Goal: Task Accomplishment & Management: Use online tool/utility

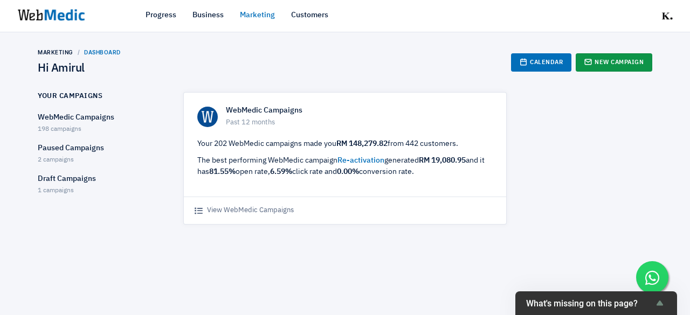
click at [617, 66] on link "New Campaign" at bounding box center [613, 62] width 77 height 18
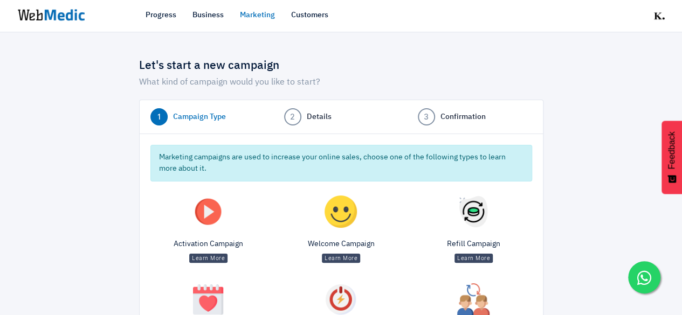
scroll to position [159, 0]
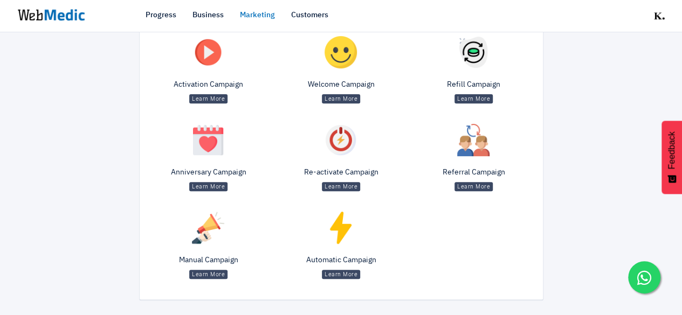
click at [213, 251] on div "Manual Campaign Learn More" at bounding box center [208, 247] width 133 height 82
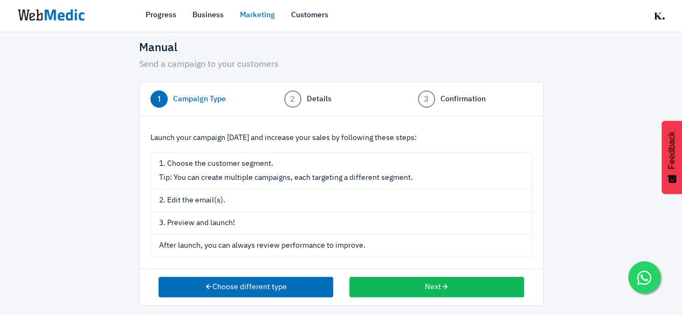
scroll to position [23, 0]
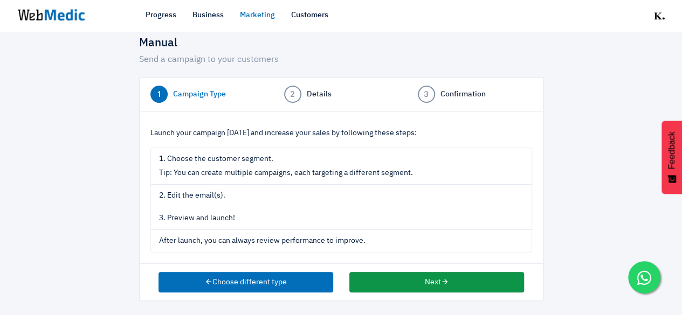
click at [399, 281] on button "Next" at bounding box center [436, 282] width 175 height 20
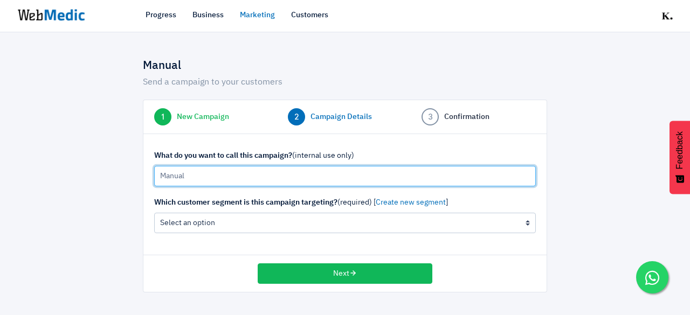
click at [301, 171] on input "Manual" at bounding box center [344, 176] width 381 height 20
type input "b"
type input "B1F1 Micellar"
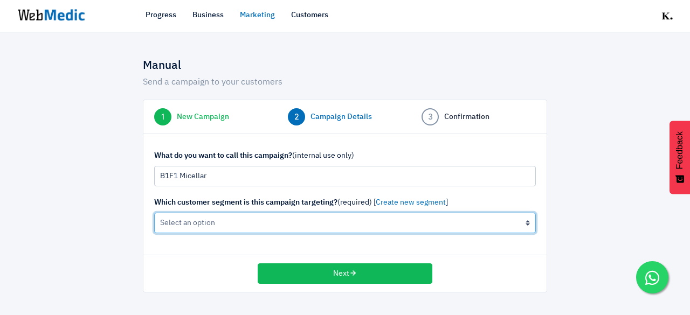
click at [321, 227] on select "All Contacts (not recommended) The active cleanser, moisturiser customers (0 cu…" at bounding box center [344, 223] width 381 height 20
select select "all"
click at [154, 213] on select "All Contacts (not recommended) The active cleanser, moisturiser customers (0 cu…" at bounding box center [344, 223] width 381 height 20
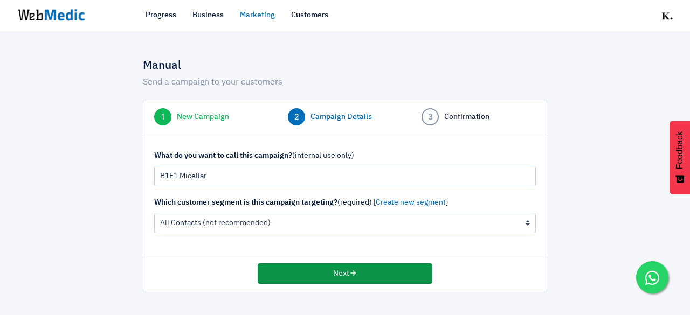
click at [326, 273] on button "Next" at bounding box center [345, 273] width 175 height 20
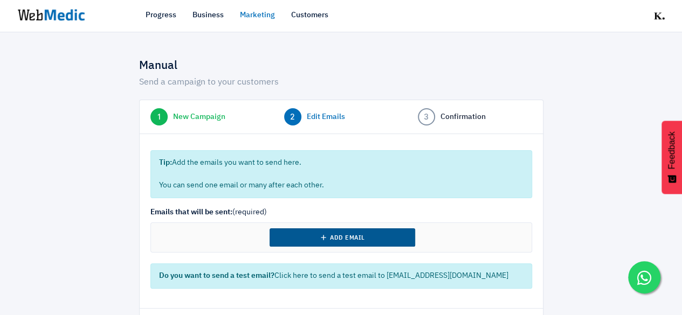
click at [337, 234] on button "Add Email" at bounding box center [341, 237] width 145 height 18
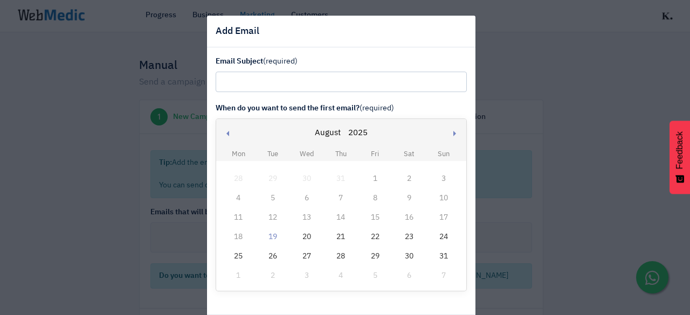
click at [275, 239] on td "19" at bounding box center [272, 236] width 34 height 19
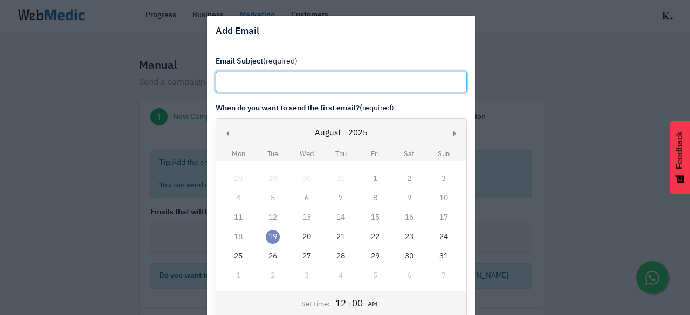
click at [290, 84] on input "text" at bounding box center [341, 82] width 251 height 20
paste input "Your Merdeka Warm-Up: FREE Micellar Water"
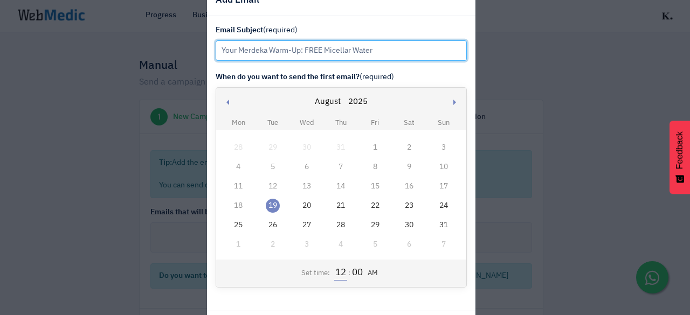
scroll to position [54, 0]
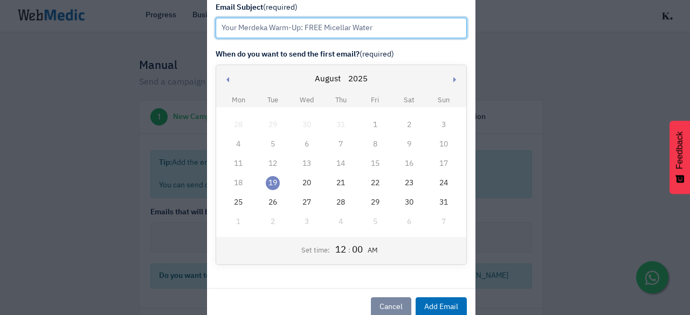
type input "Your Merdeka Warm-Up: FREE Micellar Water"
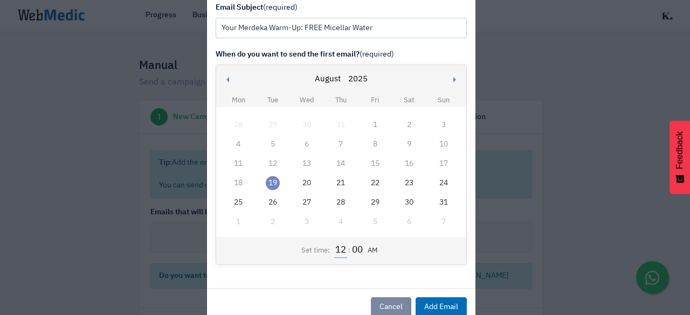
click at [336, 252] on input "12" at bounding box center [340, 251] width 12 height 14
type input "3"
click at [363, 249] on button "AM" at bounding box center [370, 251] width 16 height 11
click at [442, 306] on button "Add Email" at bounding box center [440, 307] width 51 height 20
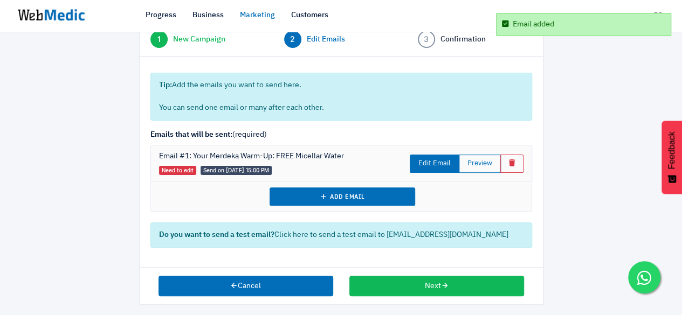
scroll to position [81, 0]
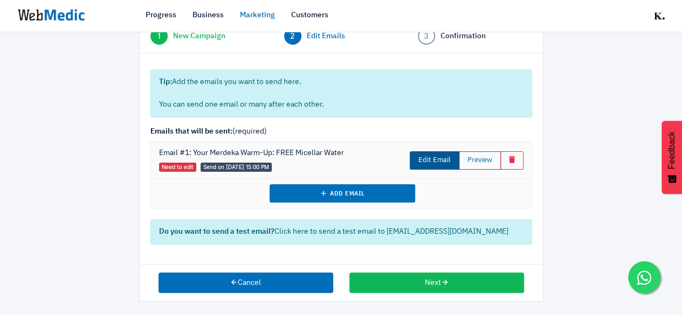
click at [440, 161] on link "Edit Email" at bounding box center [435, 160] width 50 height 18
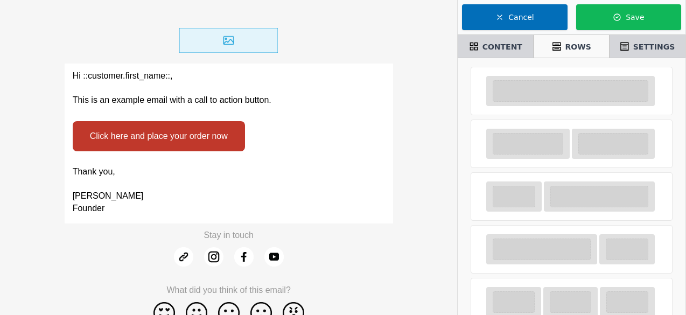
click at [205, 108] on div "Hi ::customer.first_name::, This is an example email with a call to action butt…" at bounding box center [229, 89] width 329 height 50
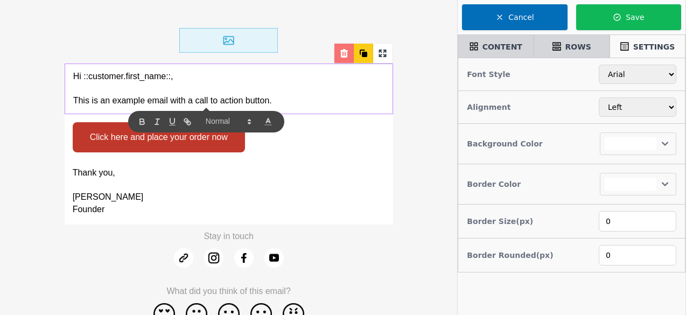
click at [346, 50] on icon at bounding box center [344, 53] width 11 height 11
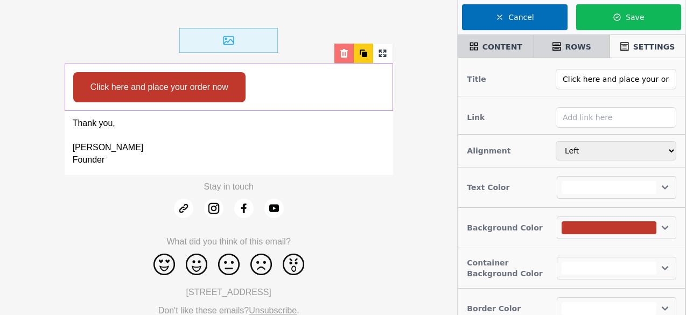
click at [346, 47] on div at bounding box center [344, 53] width 19 height 19
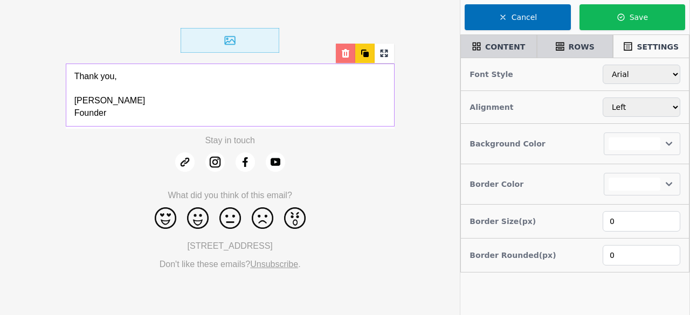
click at [341, 57] on icon at bounding box center [345, 53] width 11 height 11
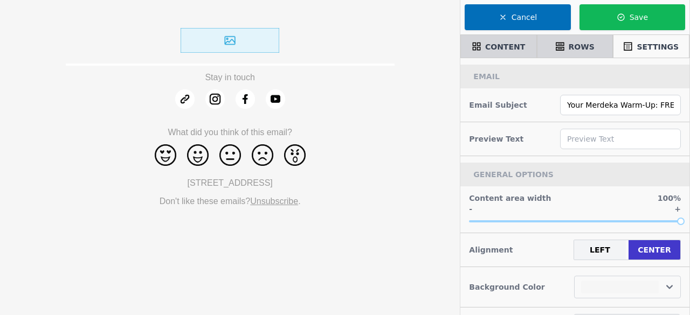
select select
click at [497, 46] on span "CONTENT" at bounding box center [505, 46] width 40 height 11
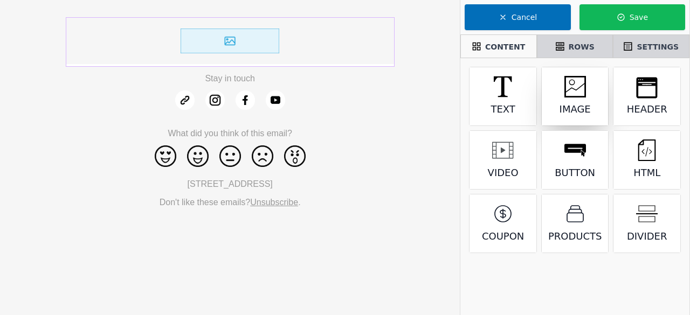
click at [575, 88] on icon at bounding box center [575, 87] width 22 height 22
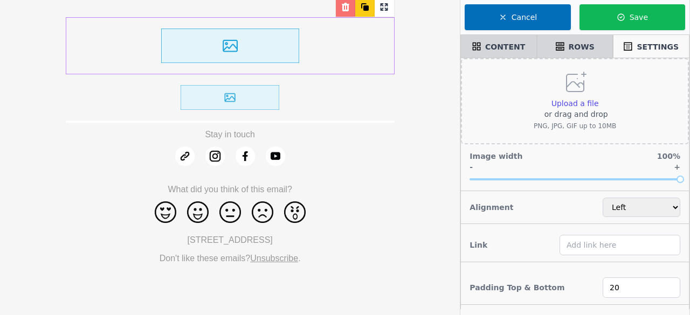
click at [334, 111] on div at bounding box center [230, 97] width 329 height 46
select select "center"
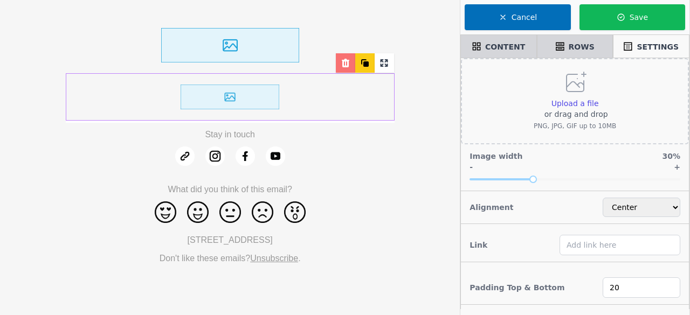
click at [338, 66] on div at bounding box center [345, 62] width 19 height 19
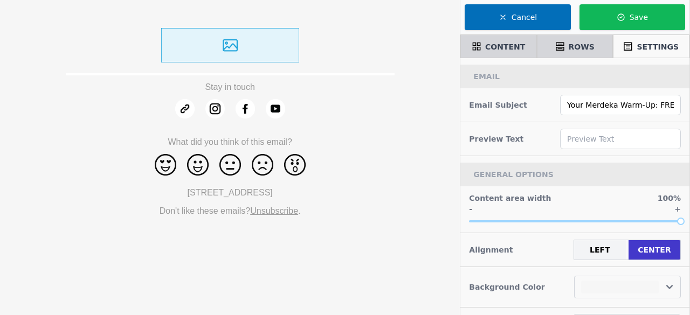
select select
click at [588, 50] on span "ROWS" at bounding box center [581, 46] width 26 height 11
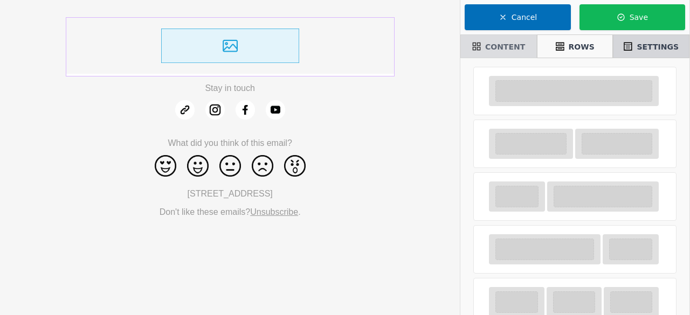
click at [483, 47] on div "CONTENT" at bounding box center [498, 46] width 67 height 18
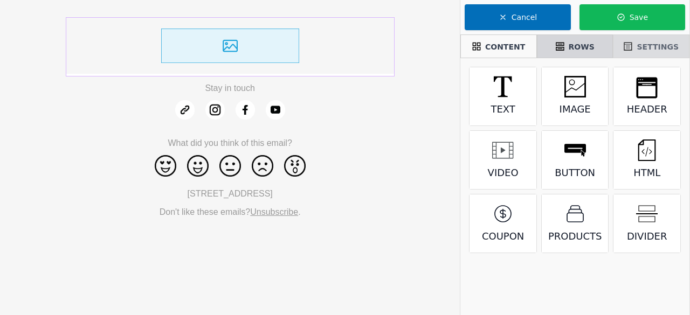
click at [640, 52] on div "SETTINGS" at bounding box center [651, 46] width 67 height 18
select select
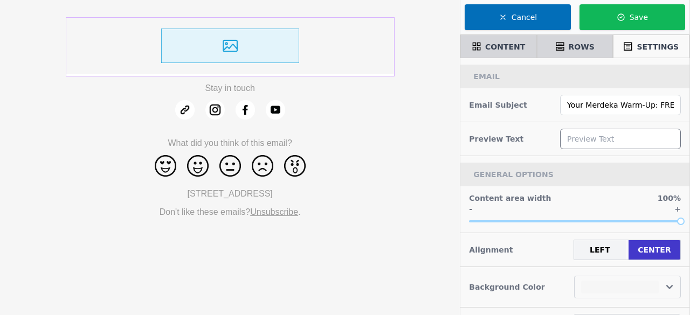
click at [578, 135] on input "text" at bounding box center [620, 139] width 121 height 20
paste input "The more you buy, the more we gift"
type input "The more you buy, the more we gift"
select select
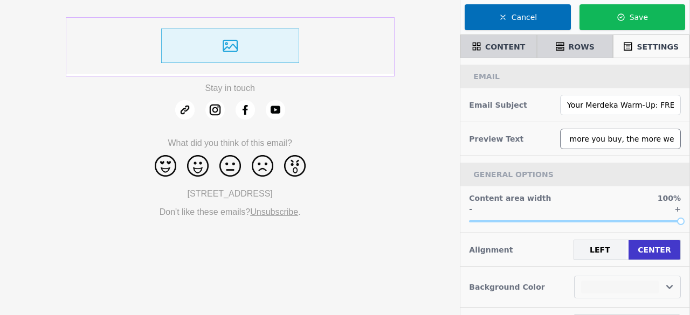
type input "The more you buy, the more we gift"
click at [603, 169] on div "GENERAL OPTIONS" at bounding box center [574, 175] width 229 height 24
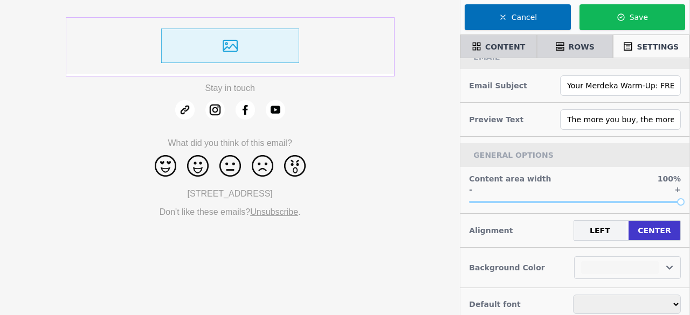
scroll to position [36, 0]
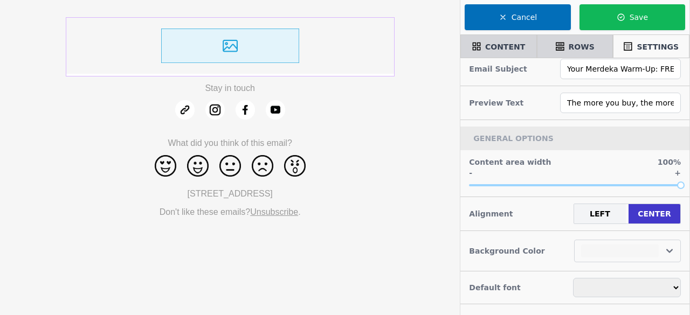
select select
click at [238, 57] on img at bounding box center [230, 45] width 138 height 34
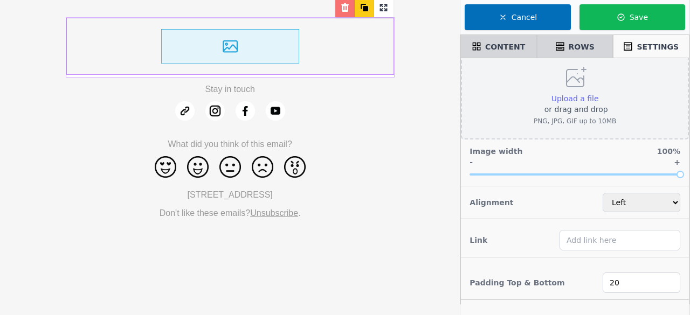
click at [585, 101] on span "Upload a file" at bounding box center [574, 98] width 47 height 9
click at [598, 93] on input "Upload a file or drag and drop PNG, JPG, GIF up to 10MB" at bounding box center [598, 93] width 1 height 1
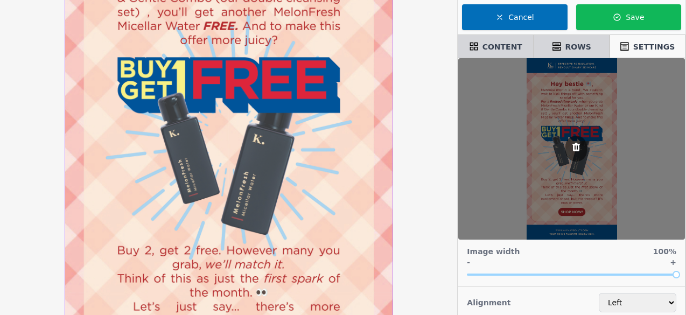
scroll to position [216, 0]
click at [574, 143] on icon at bounding box center [577, 147] width 8 height 9
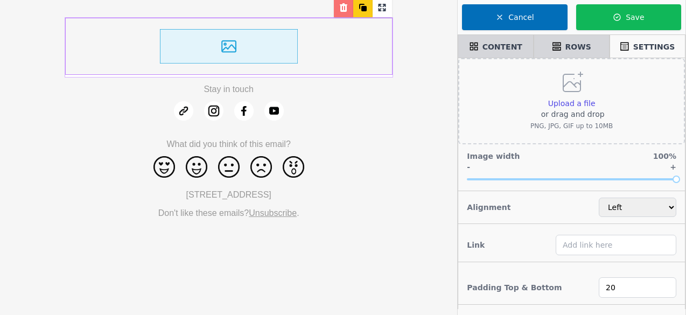
scroll to position [0, 0]
click at [581, 101] on span "Upload a file" at bounding box center [574, 103] width 47 height 9
click at [598, 98] on input "Upload a file or drag and drop PNG, JPG, GIF up to 10MB" at bounding box center [598, 98] width 1 height 1
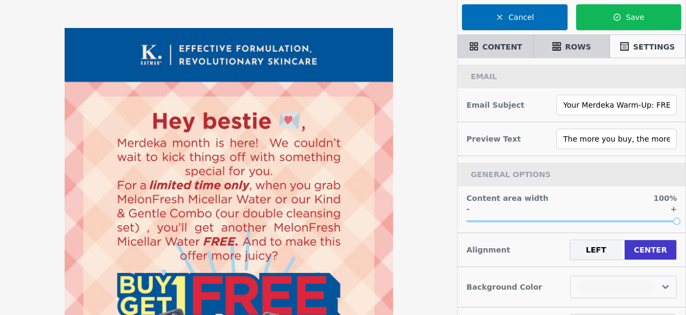
select select
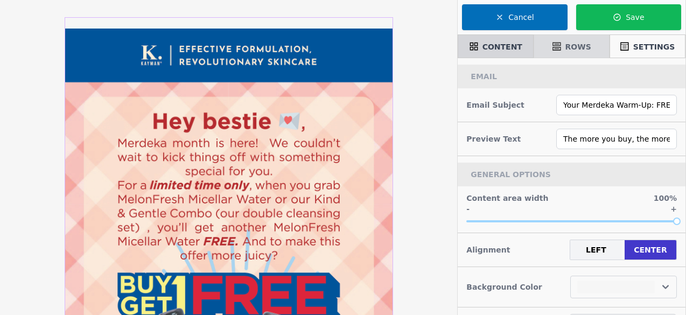
click at [578, 44] on span "ROWS" at bounding box center [579, 46] width 26 height 11
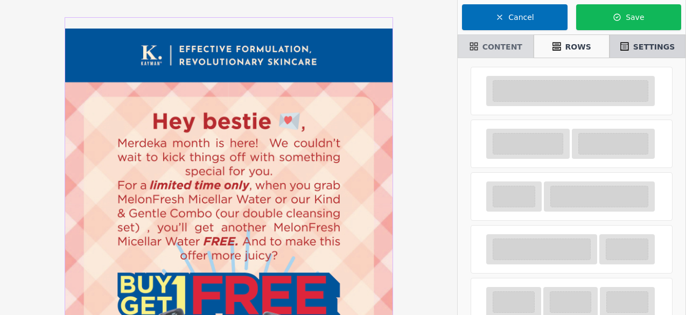
click at [486, 49] on span "CONTENT" at bounding box center [503, 46] width 40 height 11
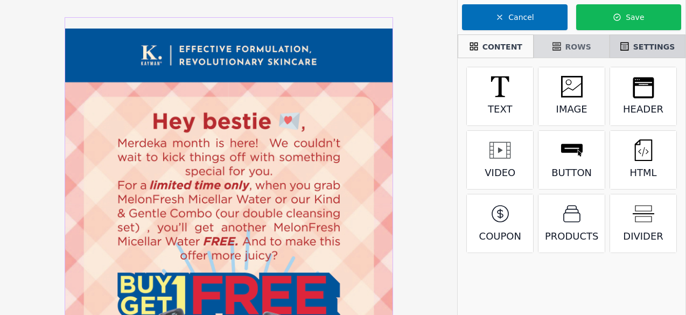
click at [573, 50] on span "ROWS" at bounding box center [579, 46] width 26 height 11
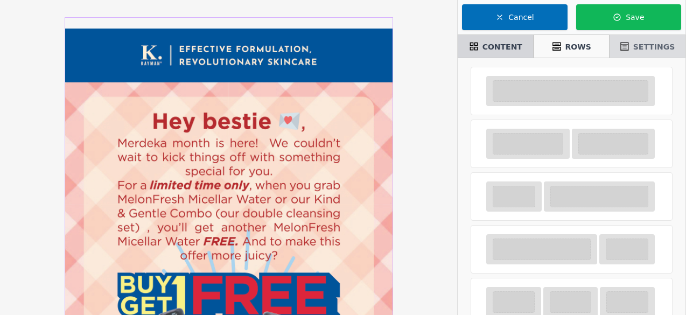
click at [654, 57] on div "SETTINGS" at bounding box center [648, 46] width 76 height 24
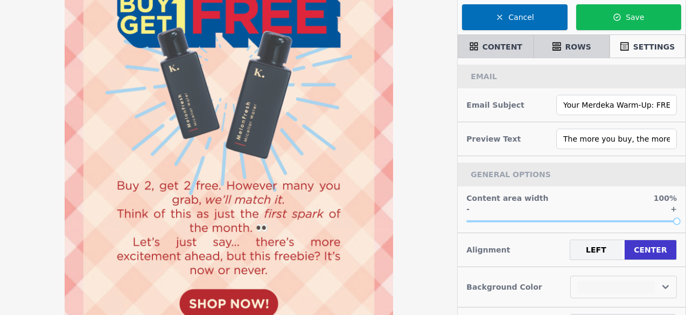
scroll to position [282, 0]
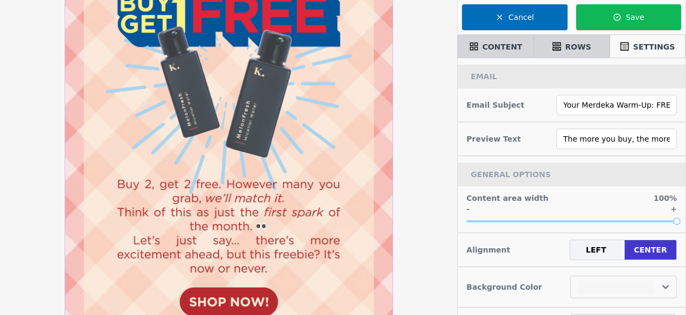
select select
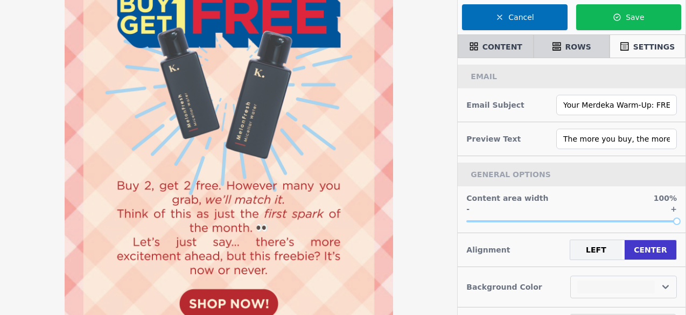
click at [347, 178] on img at bounding box center [229, 75] width 329 height 657
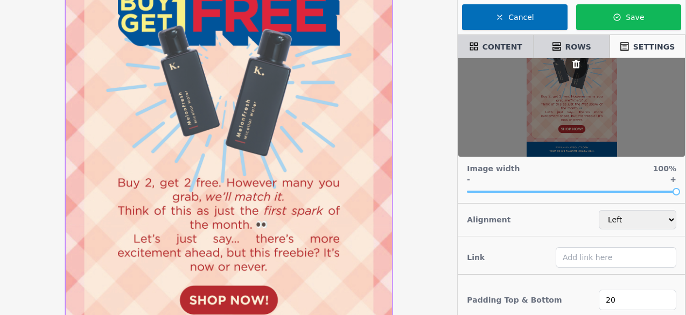
scroll to position [99, 0]
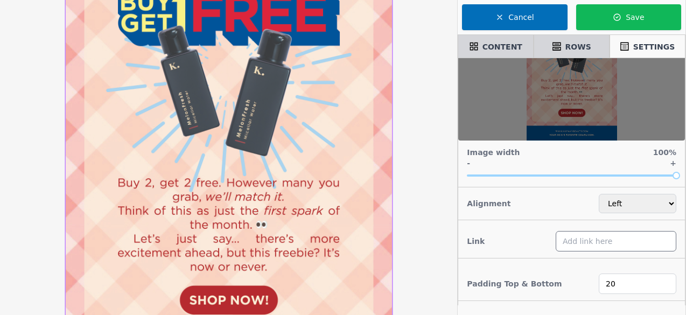
click at [593, 243] on input "text" at bounding box center [616, 241] width 121 height 20
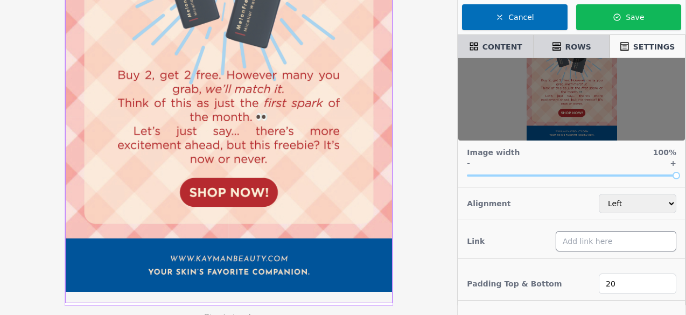
paste input "https://kaymanbeauty.com/collections/cleansing"
type input "https://kaymanbeauty.com/collections/cleansing"
click at [574, 267] on div "Padding Top & Bottom 20" at bounding box center [572, 284] width 227 height 34
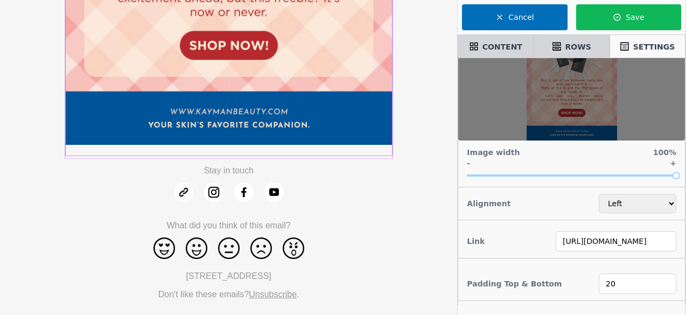
scroll to position [551, 0]
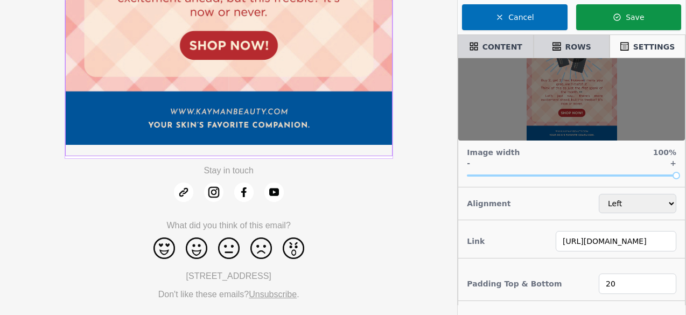
click at [643, 18] on button "Save" at bounding box center [629, 17] width 105 height 26
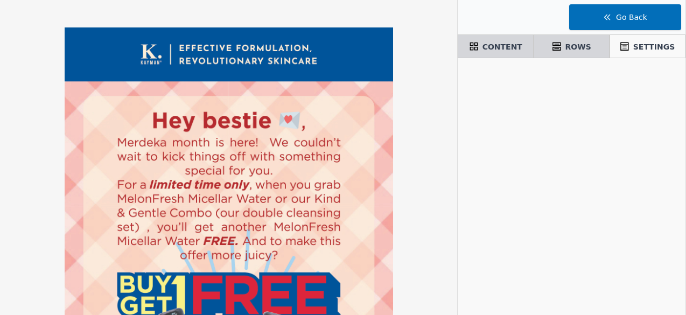
scroll to position [0, 0]
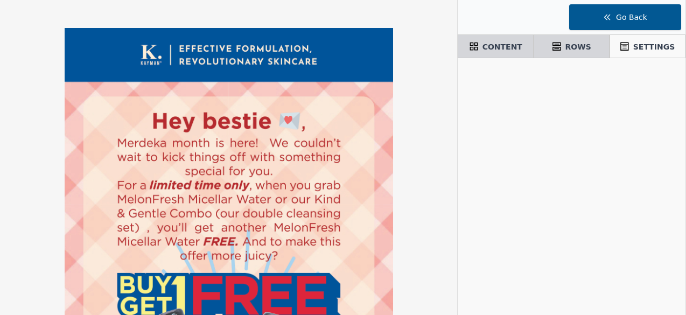
click at [609, 8] on button "Go Back" at bounding box center [626, 17] width 112 height 26
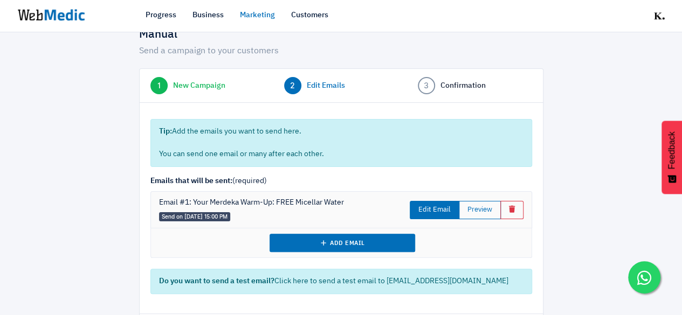
scroll to position [54, 0]
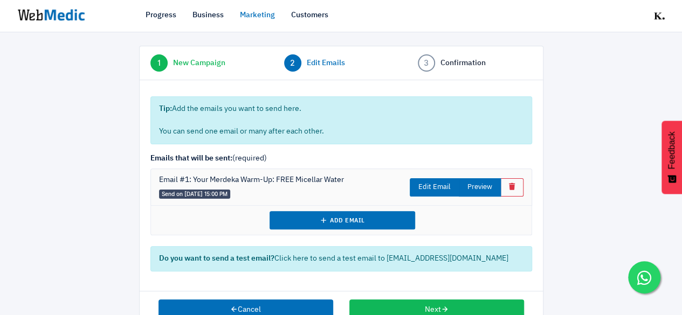
click at [483, 188] on button "Preview" at bounding box center [480, 187] width 42 height 18
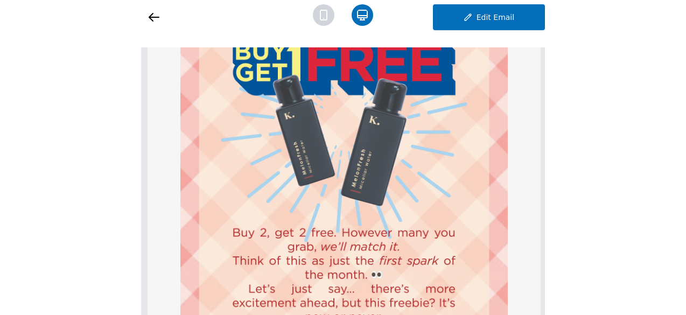
scroll to position [246, 0]
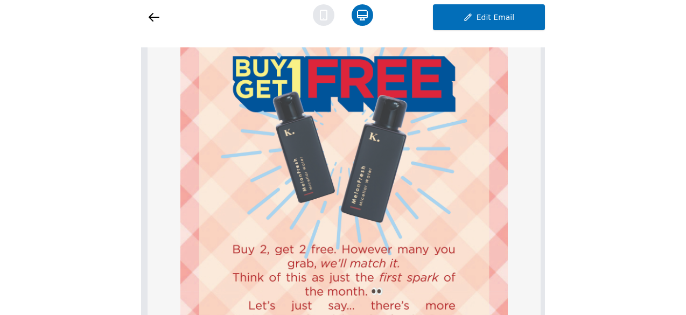
click at [321, 17] on icon at bounding box center [324, 15] width 6 height 10
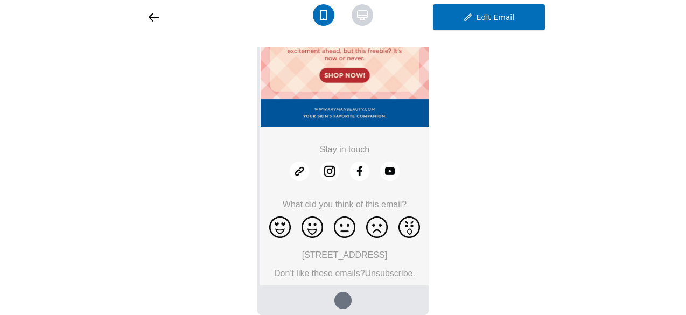
scroll to position [0, 0]
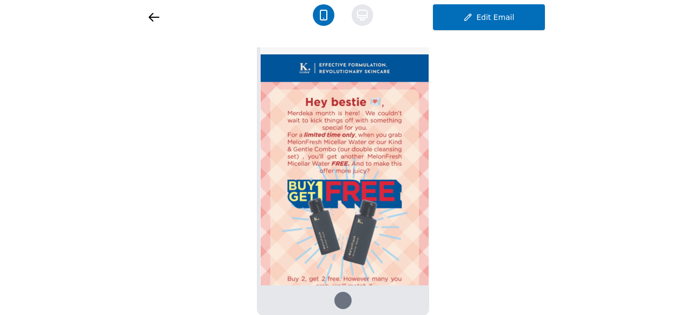
click at [366, 22] on icon at bounding box center [363, 15] width 22 height 22
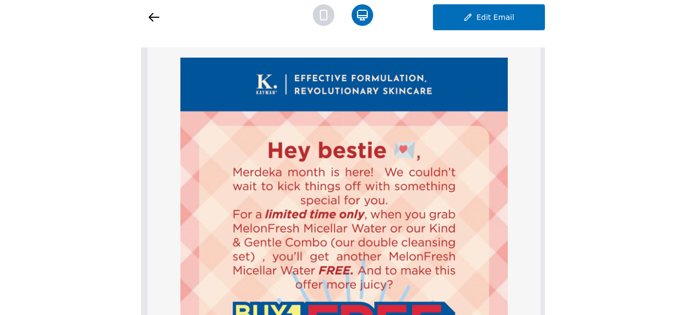
click at [153, 19] on icon at bounding box center [154, 17] width 13 height 13
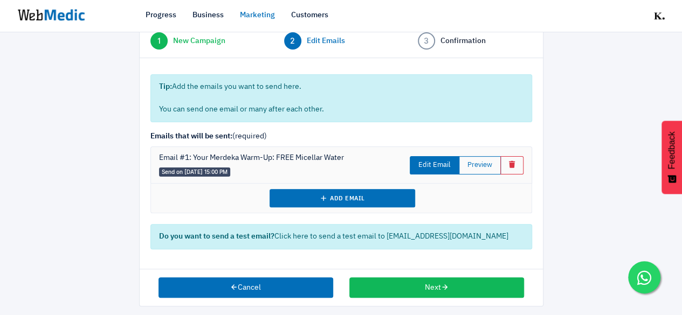
scroll to position [81, 0]
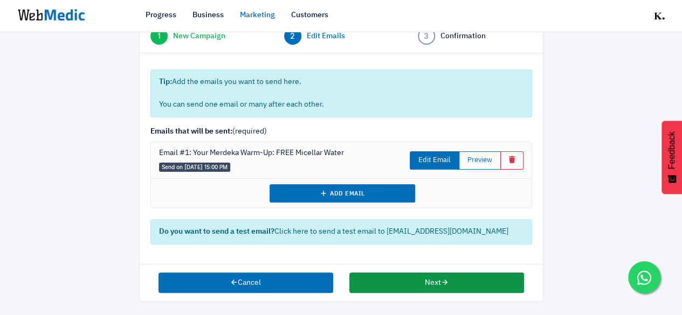
click at [435, 281] on button "Next" at bounding box center [436, 283] width 175 height 20
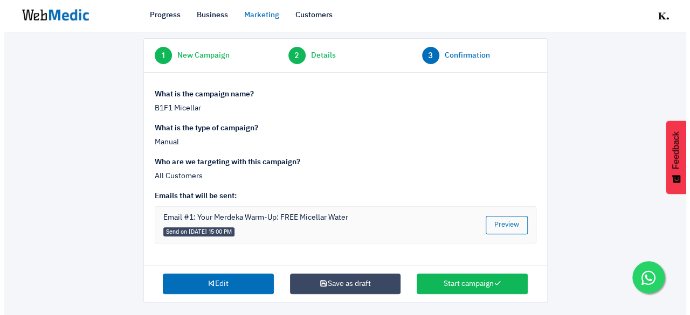
scroll to position [64, 0]
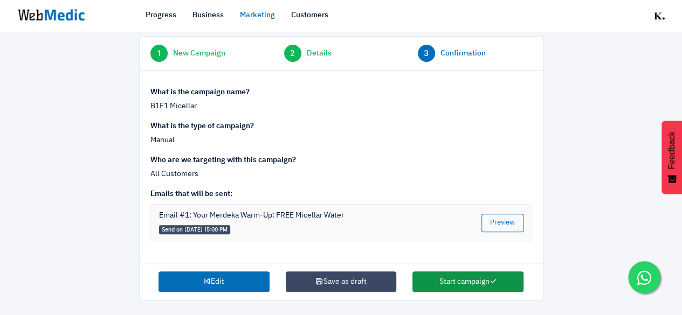
click at [450, 277] on button "Start campaign" at bounding box center [467, 282] width 111 height 20
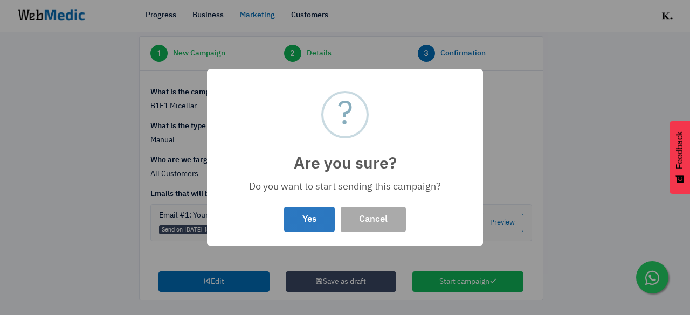
click at [293, 223] on button "Yes" at bounding box center [309, 219] width 51 height 25
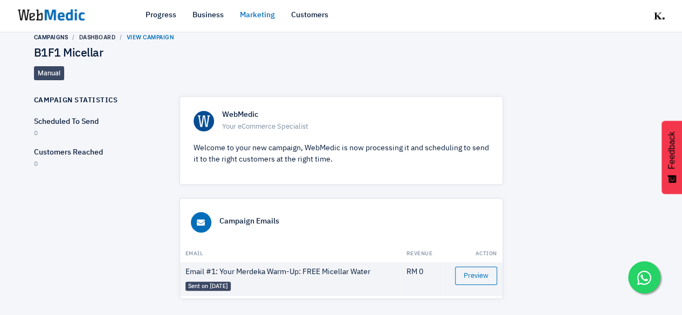
scroll to position [27, 0]
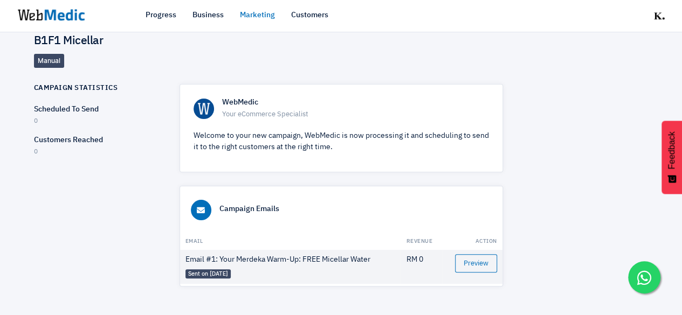
click at [262, 15] on link "Marketing" at bounding box center [257, 15] width 35 height 11
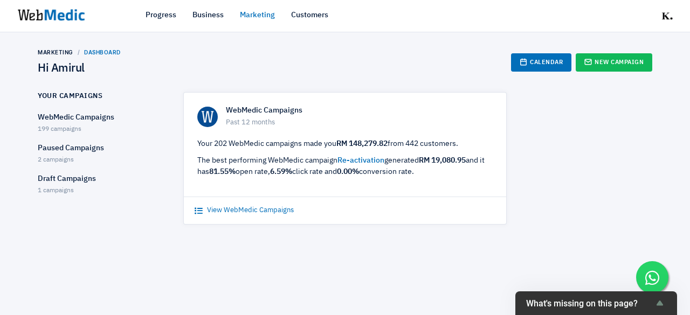
click at [241, 211] on link "View WebMedic Campaigns" at bounding box center [244, 210] width 99 height 11
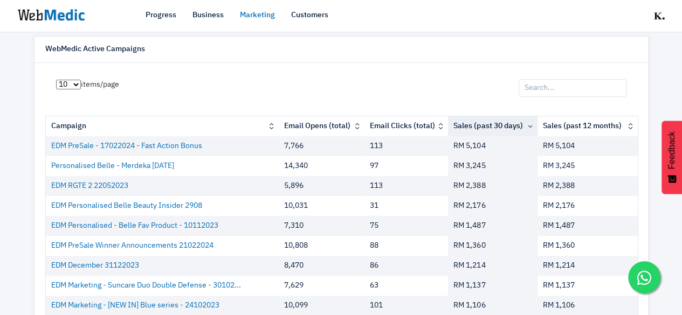
scroll to position [157, 0]
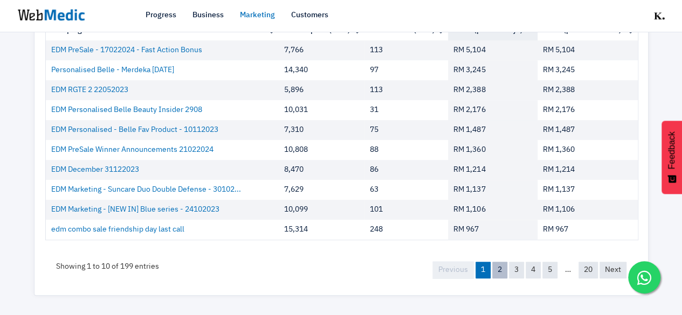
click at [497, 270] on link "2" at bounding box center [499, 270] width 15 height 17
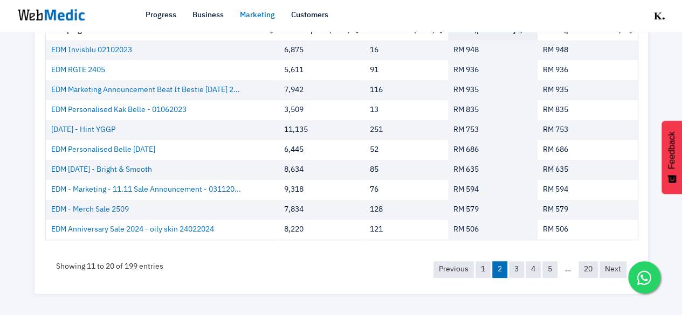
scroll to position [157, 0]
click at [514, 269] on link "3" at bounding box center [516, 270] width 15 height 17
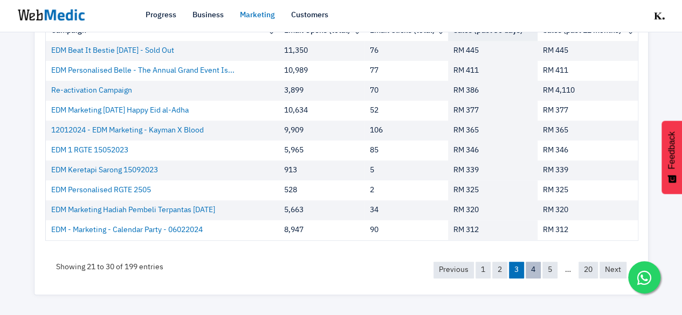
click at [533, 270] on link "4" at bounding box center [532, 270] width 15 height 17
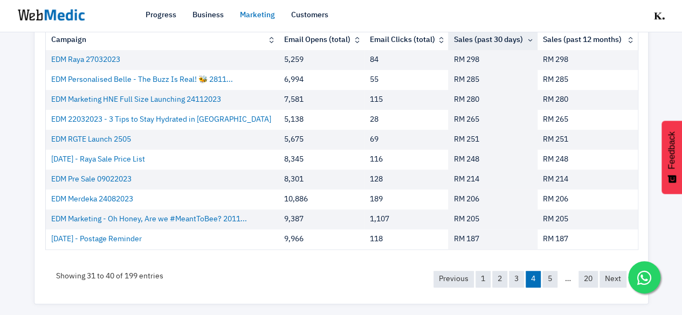
scroll to position [142, 0]
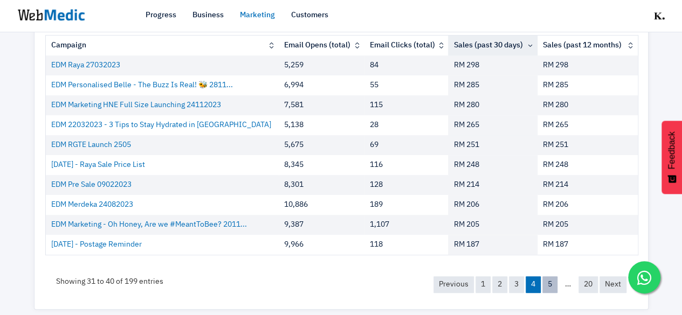
click at [547, 283] on link "5" at bounding box center [549, 284] width 15 height 17
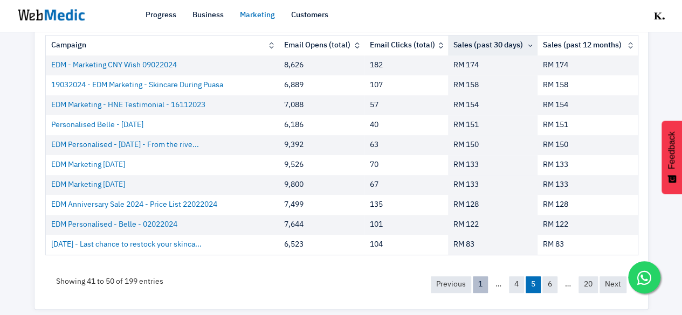
click at [478, 282] on link "1" at bounding box center [480, 284] width 15 height 17
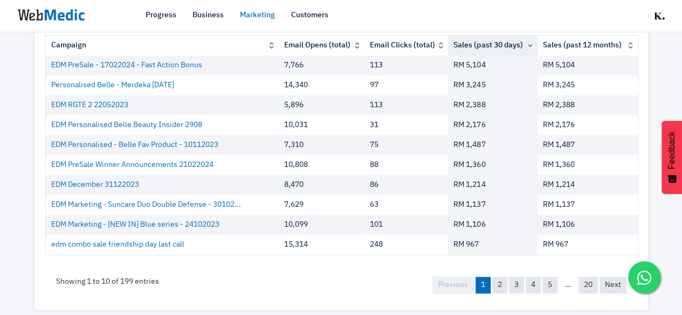
click at [524, 44] on th "Sales (past 30 days)" at bounding box center [492, 46] width 89 height 20
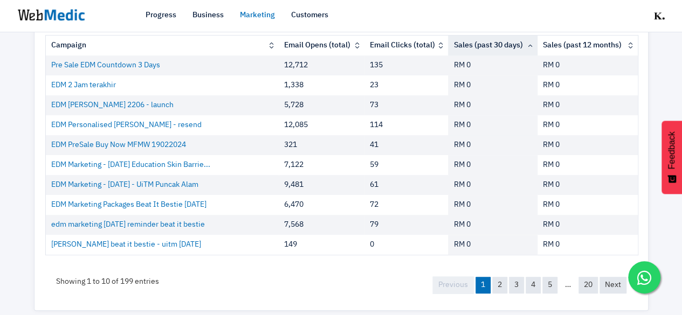
click at [524, 44] on th "Sales (past 30 days)" at bounding box center [492, 46] width 89 height 20
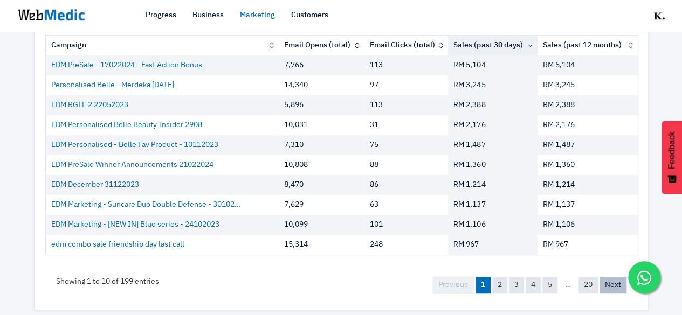
click at [611, 279] on link "Next" at bounding box center [612, 285] width 27 height 17
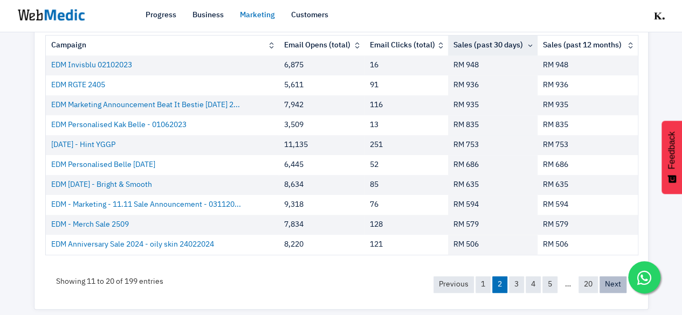
click at [611, 279] on link "Next" at bounding box center [612, 284] width 27 height 17
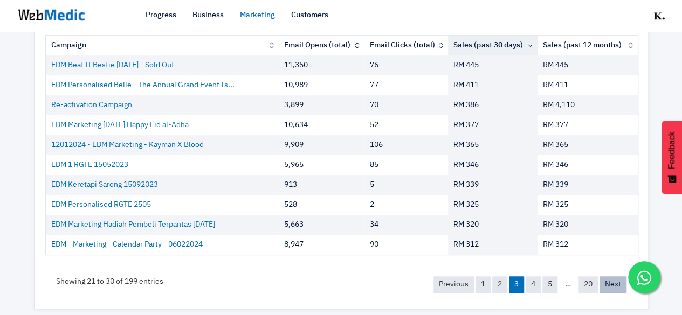
click at [612, 279] on link "Next" at bounding box center [612, 284] width 27 height 17
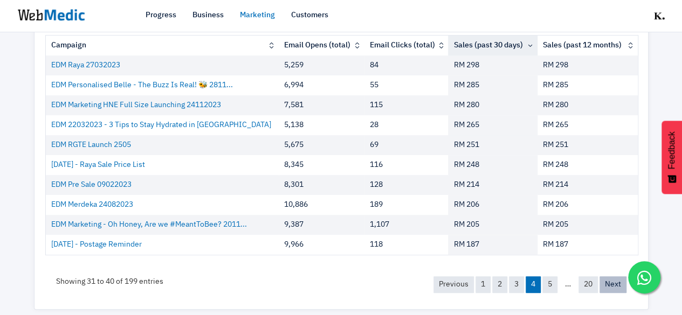
click at [614, 281] on link "Next" at bounding box center [612, 284] width 27 height 17
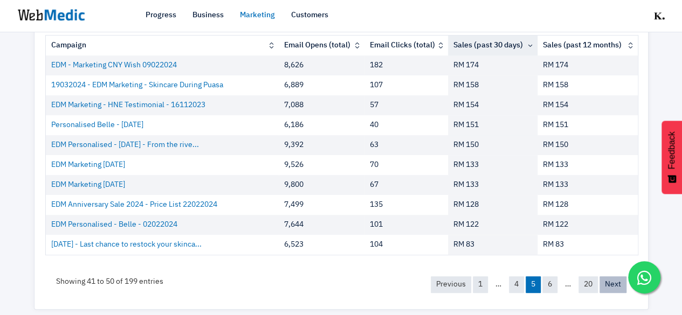
click at [614, 281] on link "Next" at bounding box center [612, 284] width 27 height 17
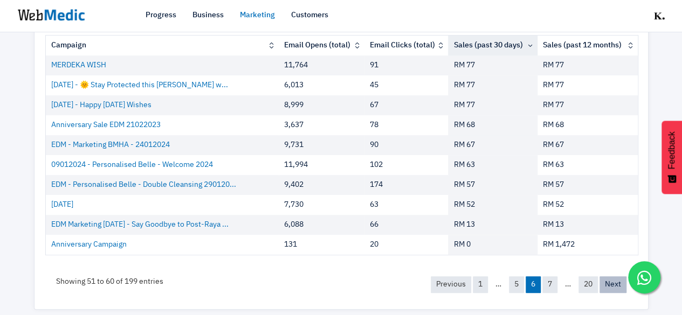
click at [614, 281] on link "Next" at bounding box center [612, 284] width 27 height 17
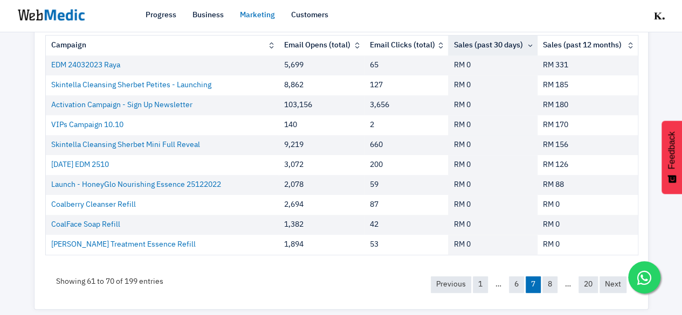
click at [424, 280] on div "Previous 1 … 6 7 8 … 20 Next" at bounding box center [528, 285] width 217 height 38
click at [447, 279] on link "Previous" at bounding box center [451, 284] width 40 height 17
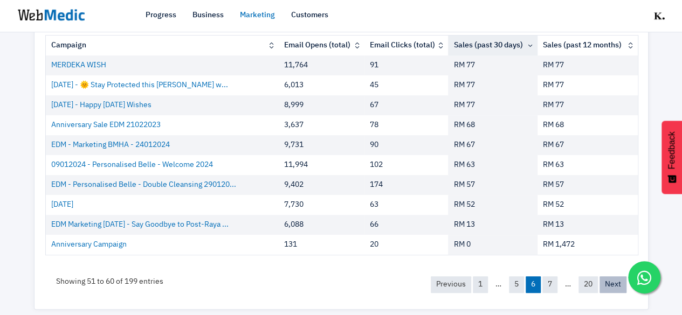
click at [614, 282] on link "Next" at bounding box center [612, 284] width 27 height 17
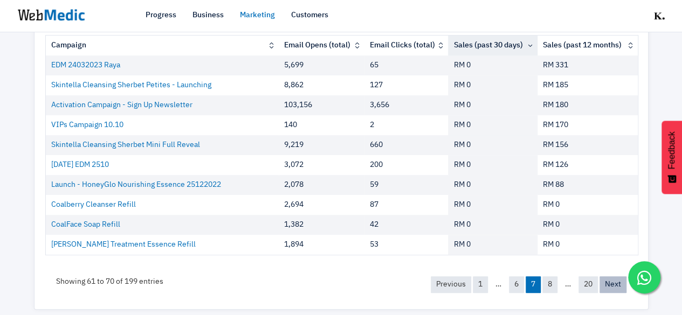
click at [614, 282] on link "Next" at bounding box center [612, 284] width 27 height 17
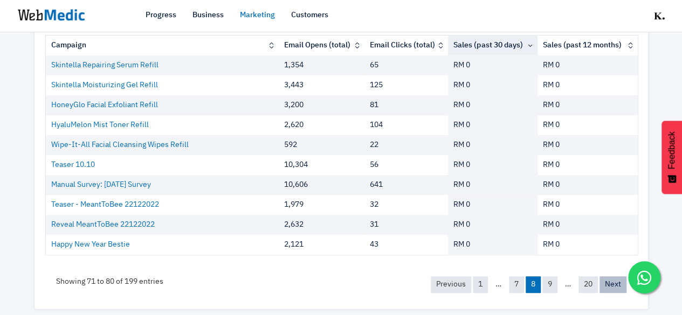
click at [614, 282] on link "Next" at bounding box center [612, 284] width 27 height 17
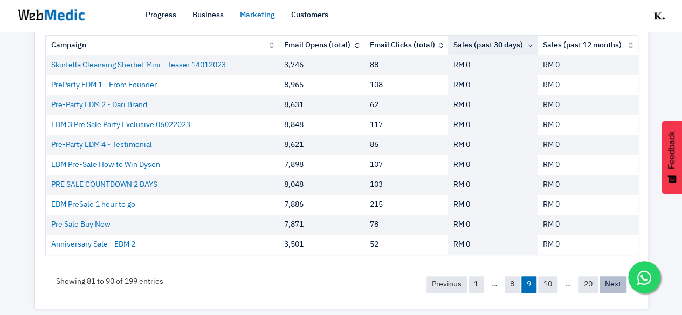
click at [614, 282] on link "Next" at bounding box center [612, 284] width 27 height 17
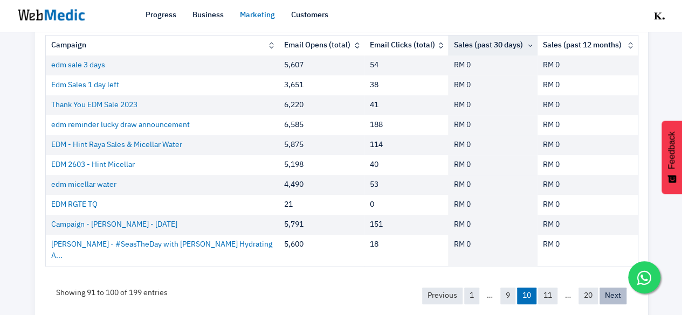
click at [614, 288] on link "Next" at bounding box center [612, 296] width 27 height 17
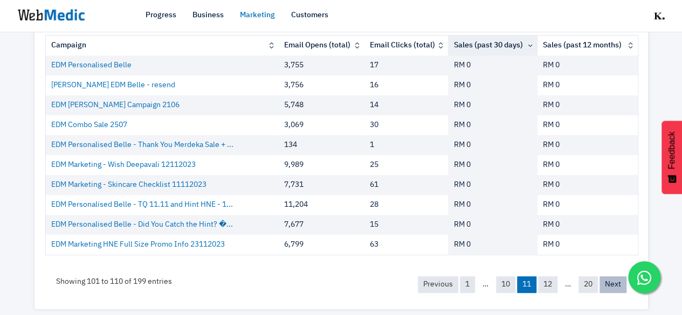
click at [614, 284] on link "Next" at bounding box center [612, 284] width 27 height 17
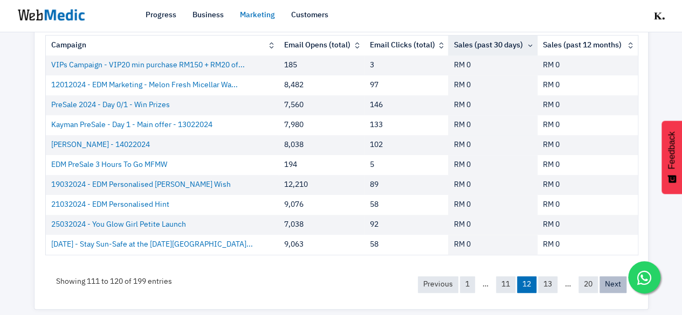
click at [614, 284] on link "Next" at bounding box center [612, 284] width 27 height 17
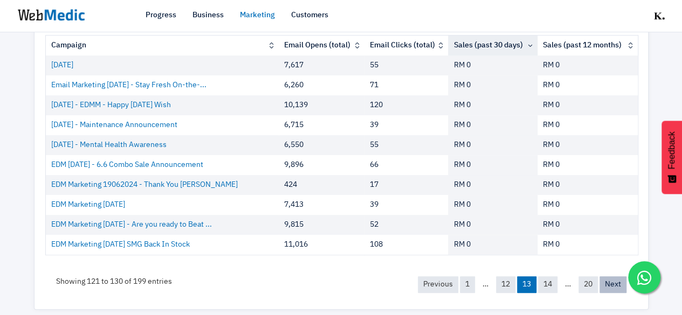
click at [614, 284] on link "Next" at bounding box center [612, 284] width 27 height 17
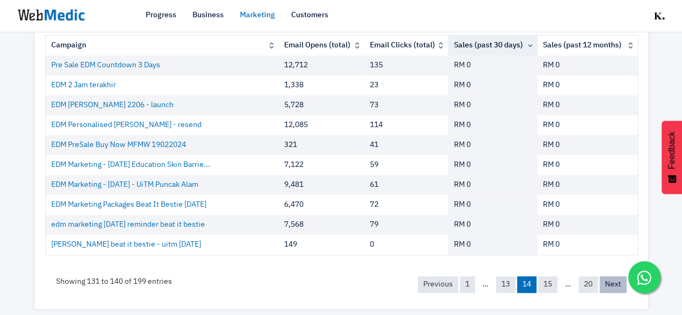
click at [615, 285] on link "Next" at bounding box center [612, 284] width 27 height 17
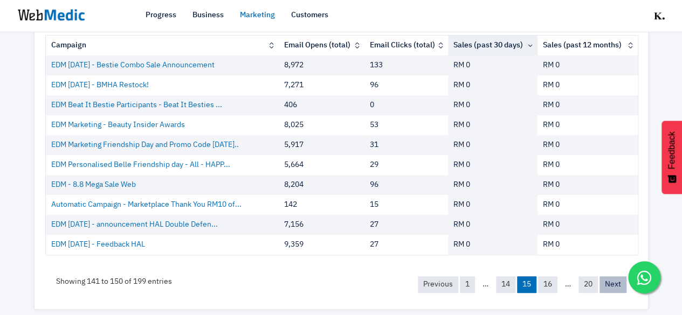
click at [615, 285] on link "Next" at bounding box center [612, 284] width 27 height 17
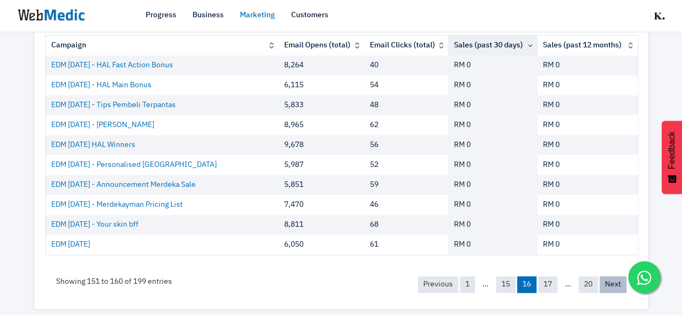
click at [615, 285] on link "Next" at bounding box center [612, 284] width 27 height 17
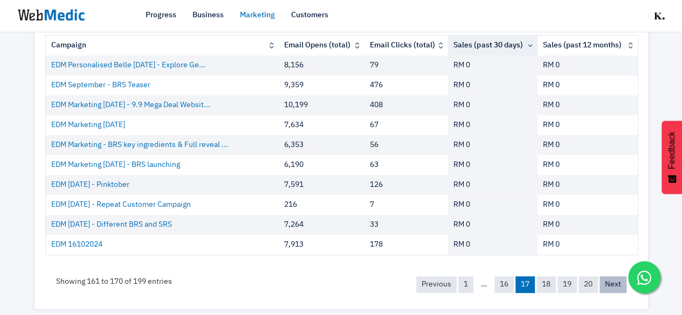
click at [615, 285] on link "Next" at bounding box center [612, 284] width 27 height 17
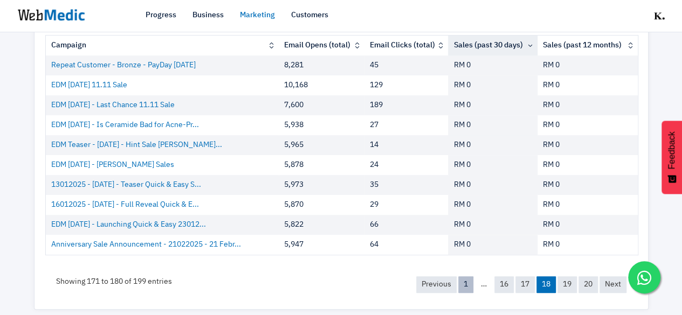
click at [466, 283] on link "1" at bounding box center [465, 284] width 15 height 17
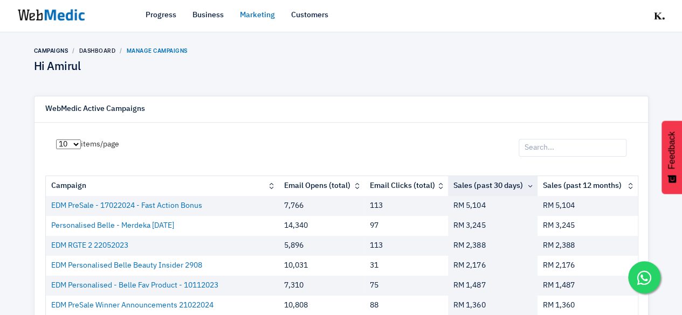
scroll to position [0, 0]
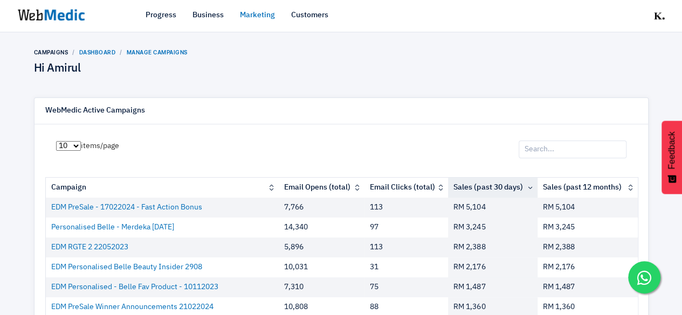
click at [111, 49] on link "Dashboard" at bounding box center [97, 52] width 37 height 6
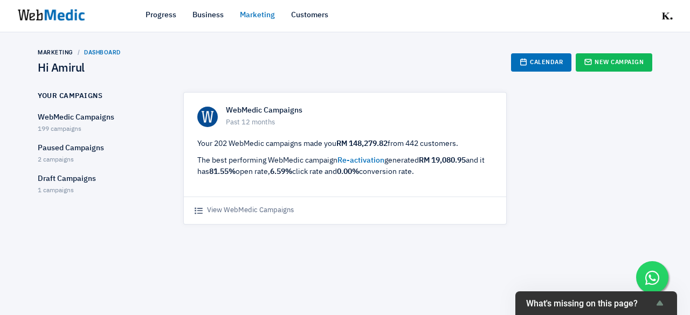
click at [65, 163] on div "Paused Campaigns 2 campaigns" at bounding box center [101, 154] width 127 height 23
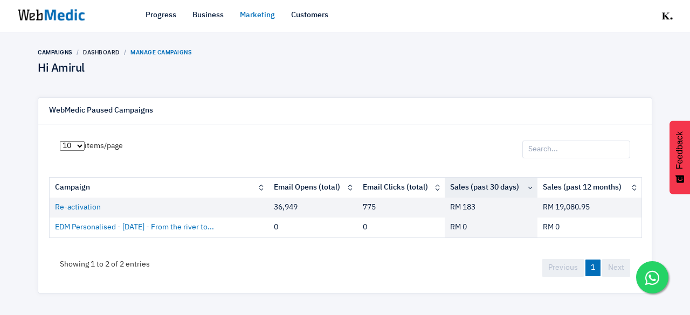
click at [252, 17] on link "Marketing" at bounding box center [257, 15] width 35 height 11
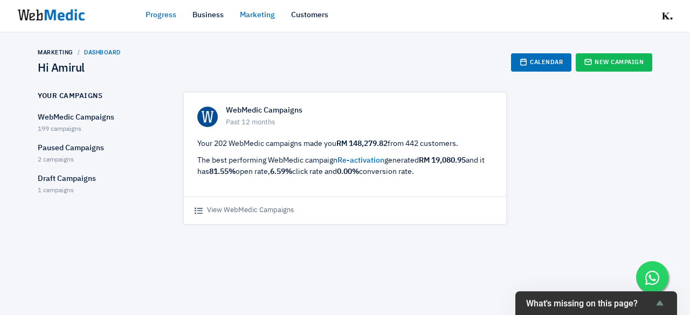
click at [168, 16] on link "Progress" at bounding box center [160, 15] width 31 height 11
